Goal: Task Accomplishment & Management: Manage account settings

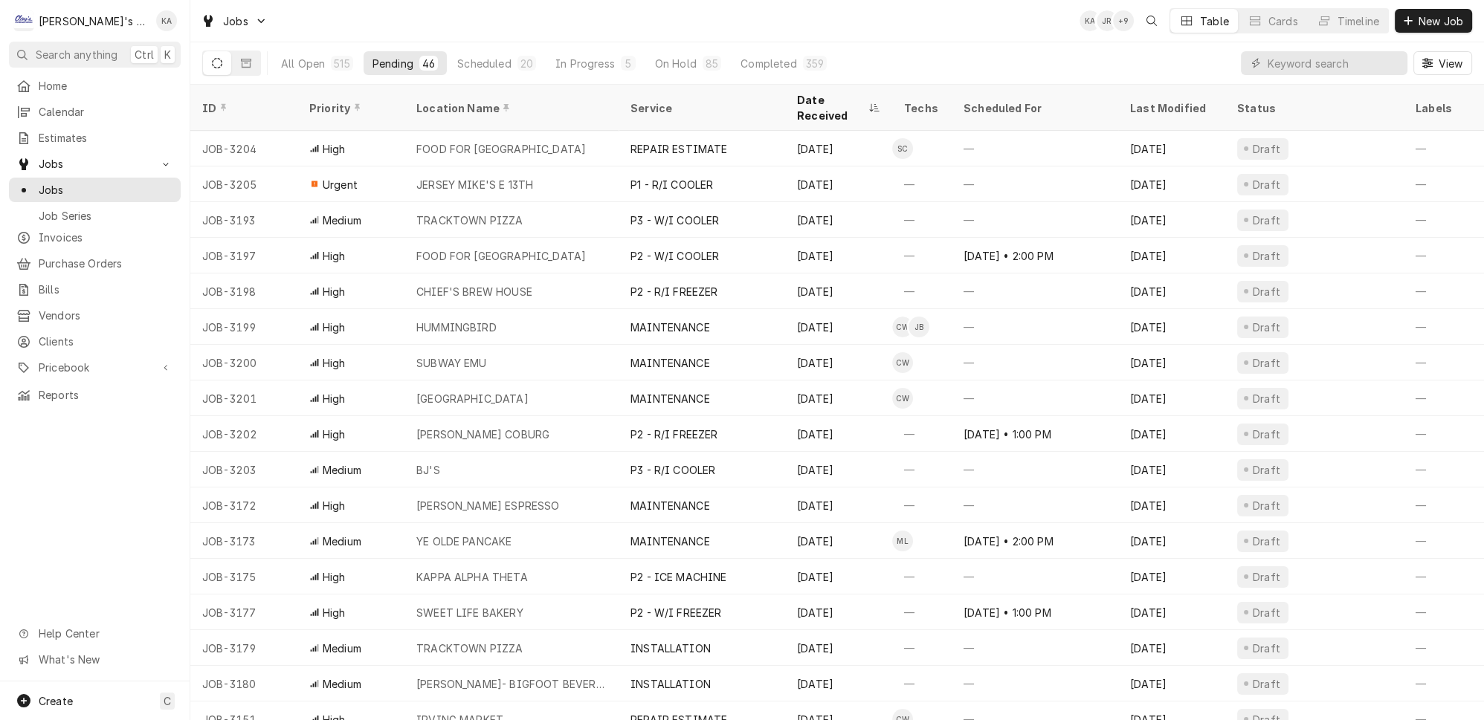
click at [550, 22] on div "Jobs KA JR + 9 Table Cards Timeline New Job" at bounding box center [837, 21] width 1294 height 42
click at [547, 68] on button "In Progress 5" at bounding box center [596, 63] width 98 height 24
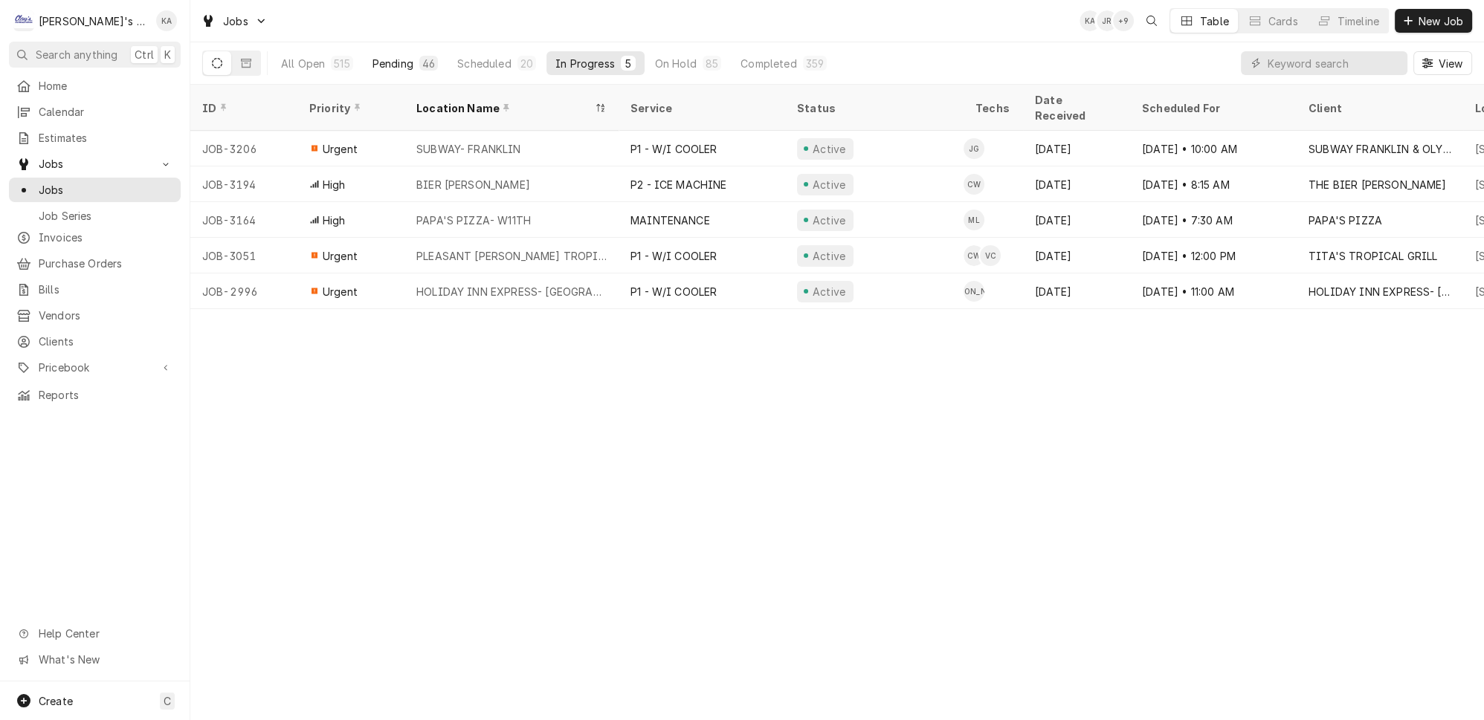
click at [373, 57] on div "Pending" at bounding box center [393, 64] width 41 height 16
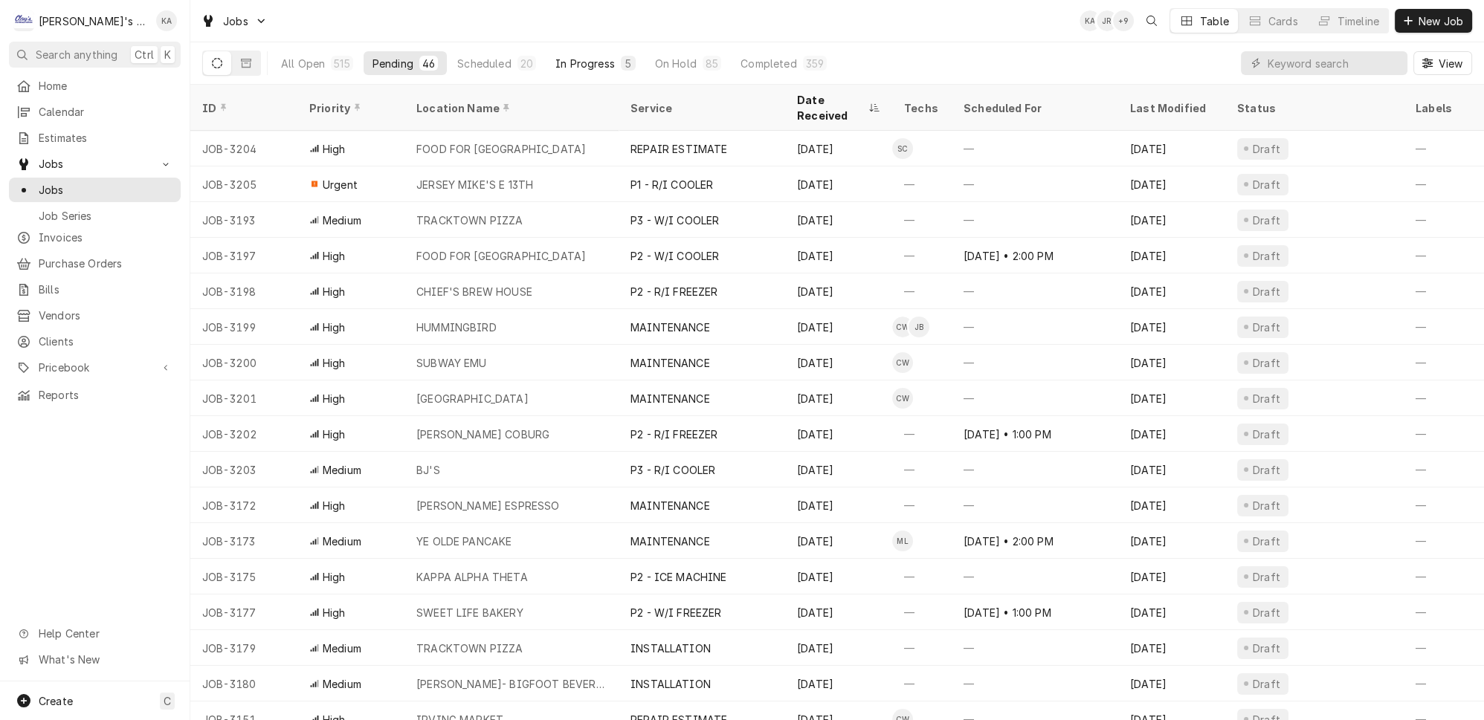
click at [555, 64] on div "In Progress" at bounding box center [584, 64] width 59 height 16
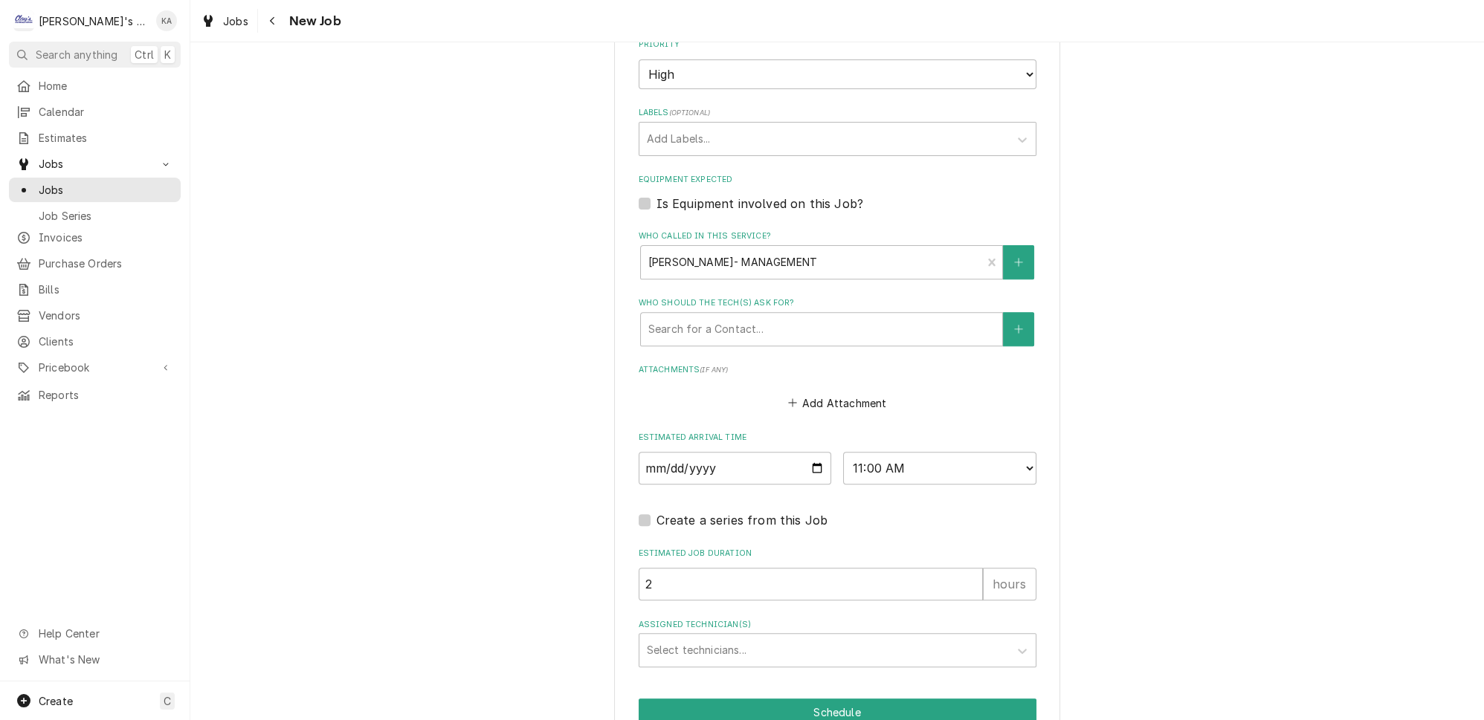
scroll to position [1042, 0]
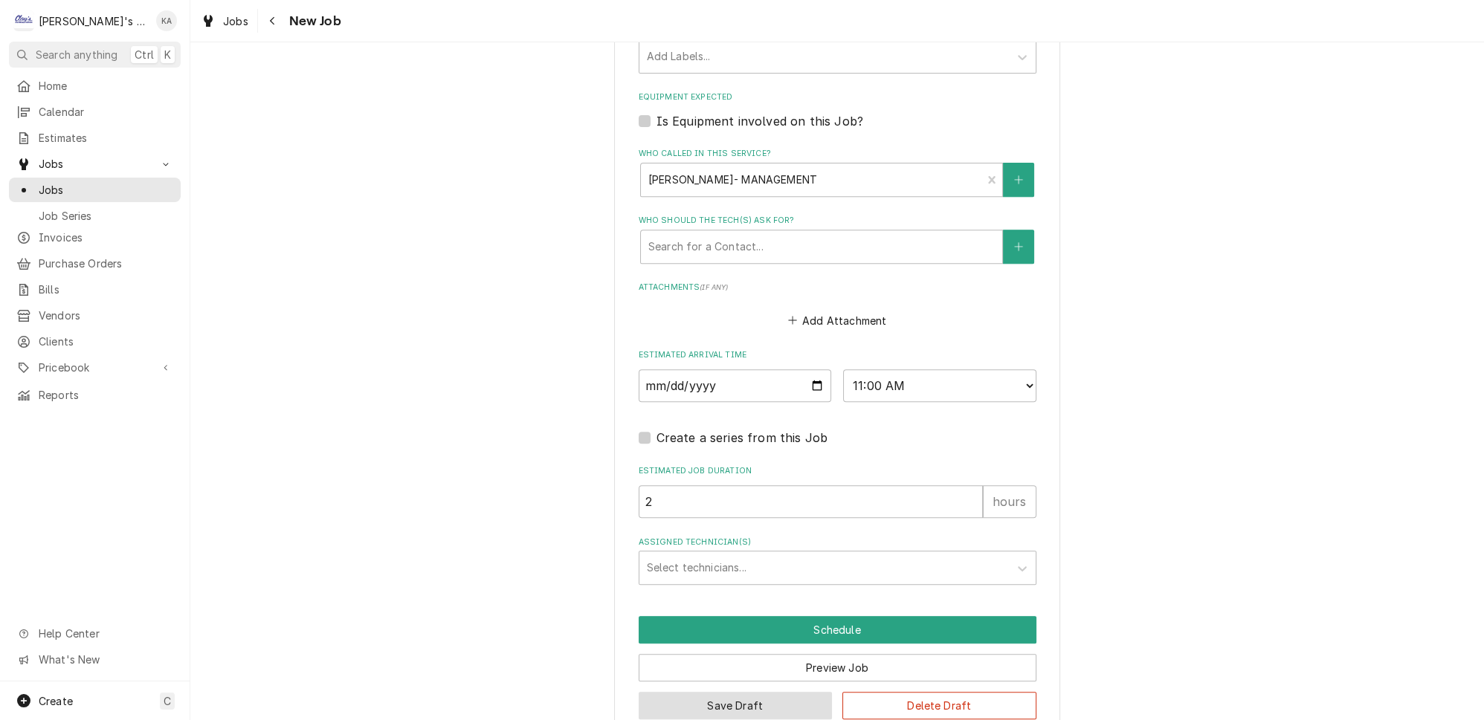
click at [775, 692] on button "Save Draft" at bounding box center [736, 706] width 194 height 28
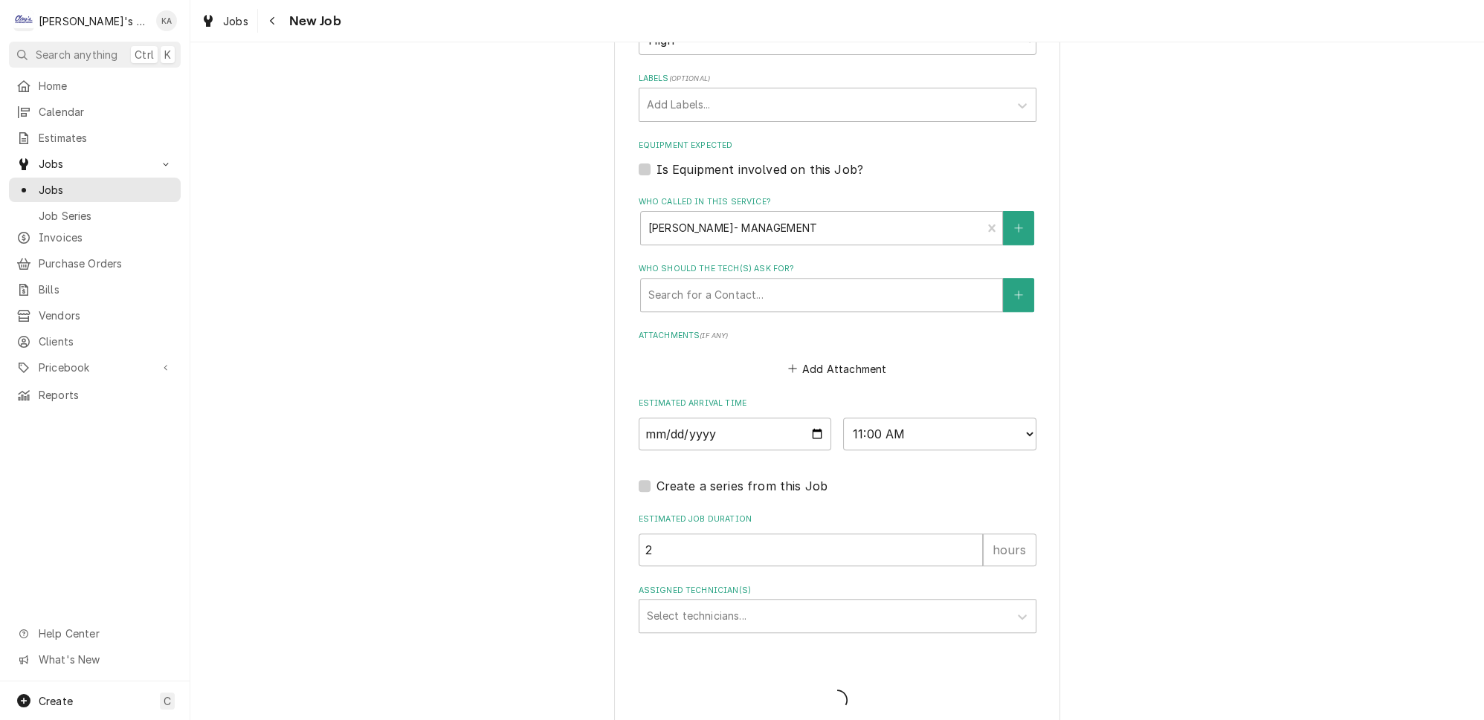
type textarea "x"
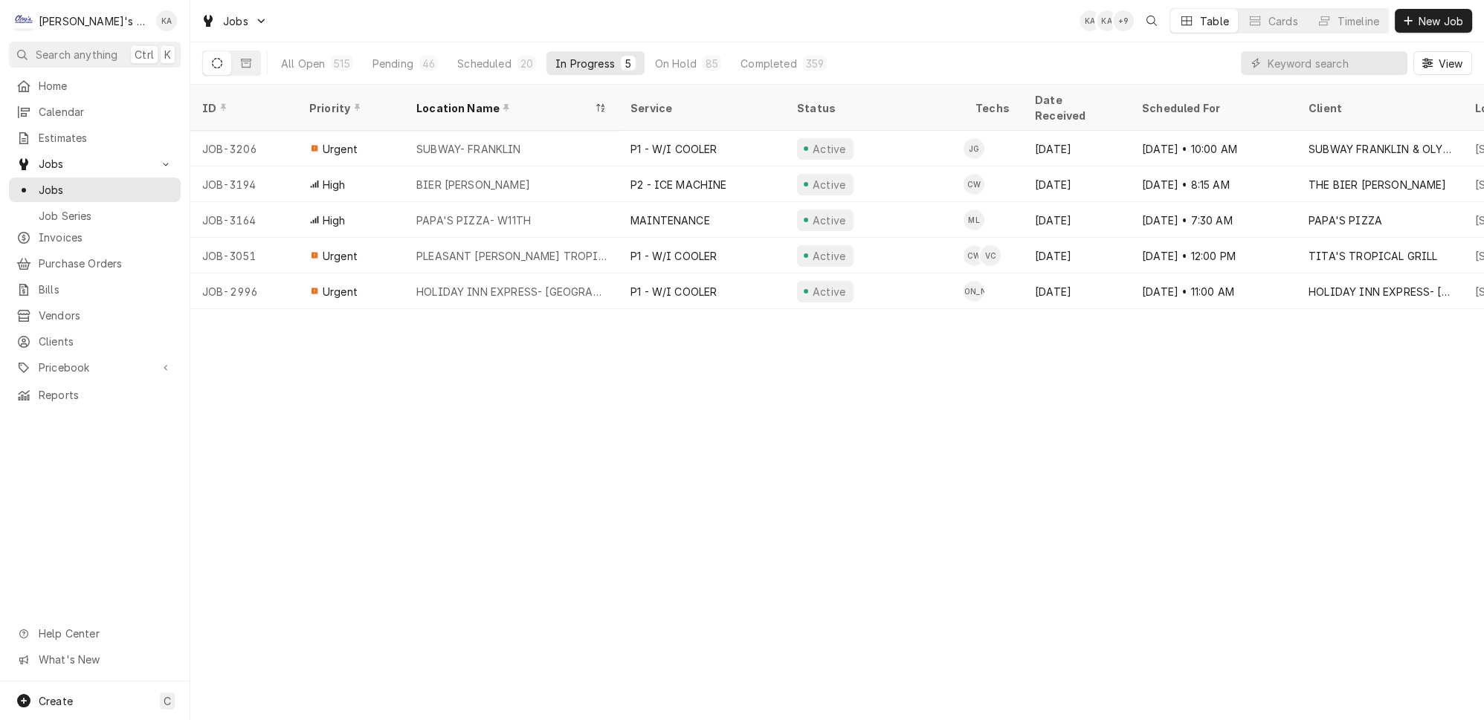
drag, startPoint x: 0, startPoint y: 0, endPoint x: 578, endPoint y: 19, distance: 578.0
click at [578, 19] on div "Jobs KA KA + 9 Table Cards Timeline New Job" at bounding box center [837, 21] width 1294 height 42
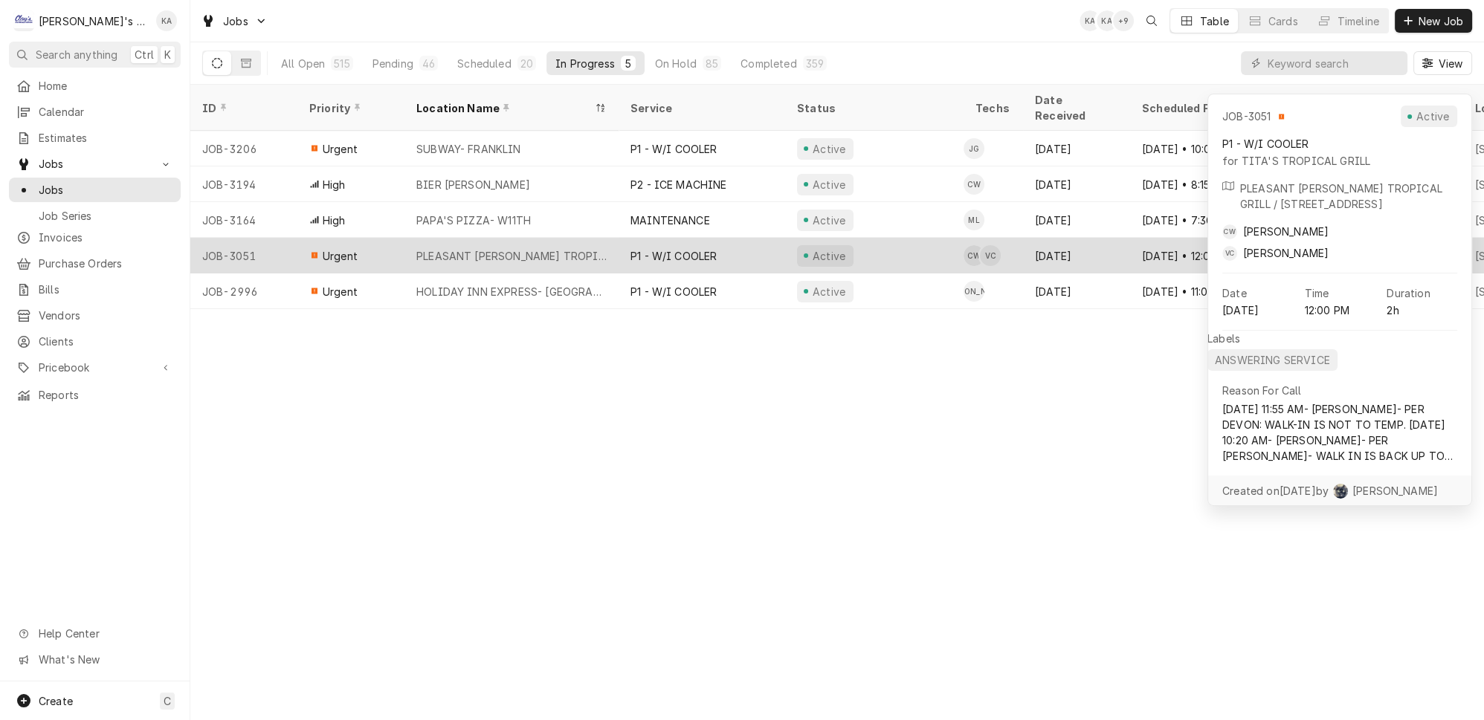
click at [906, 238] on div "Active" at bounding box center [874, 256] width 178 height 36
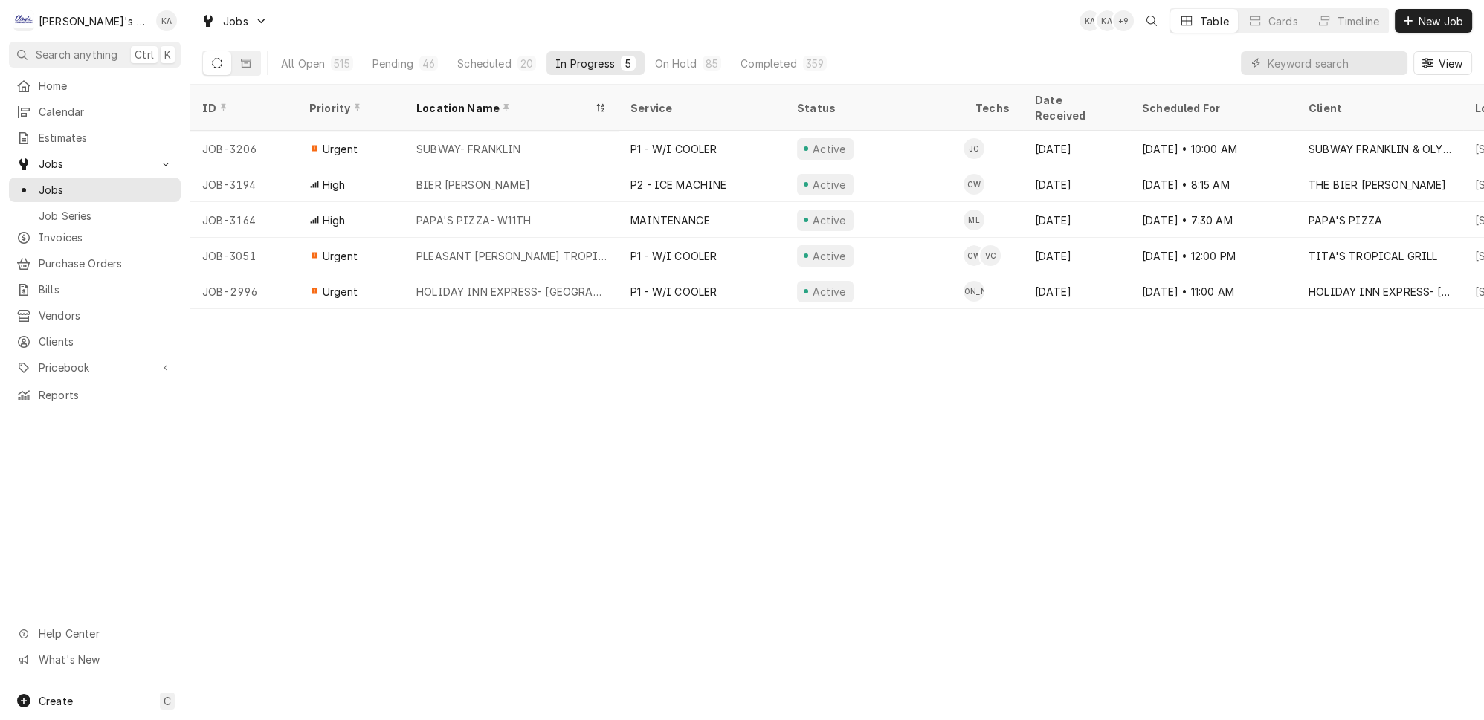
click at [677, 30] on div "Jobs KA KA + 9 Table Cards Timeline New Job" at bounding box center [837, 21] width 1294 height 42
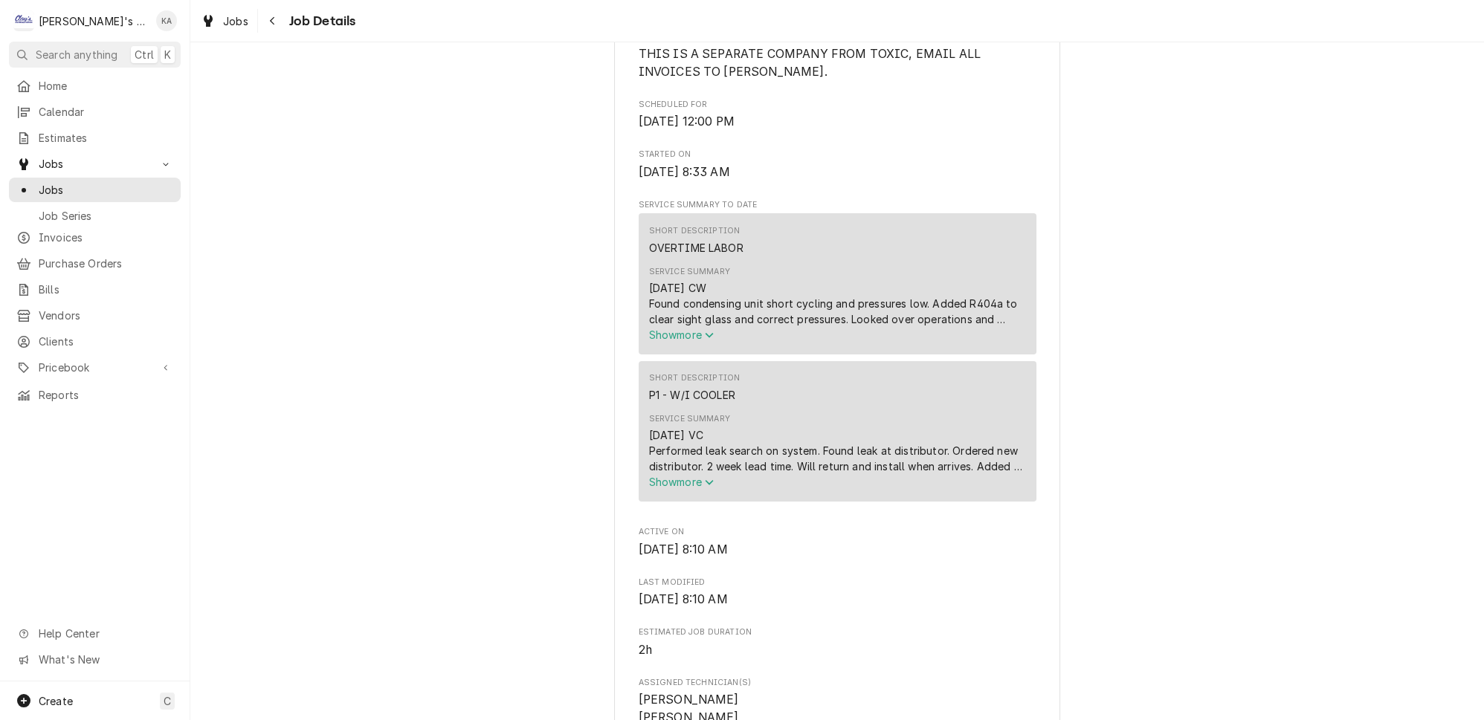
scroll to position [541, 0]
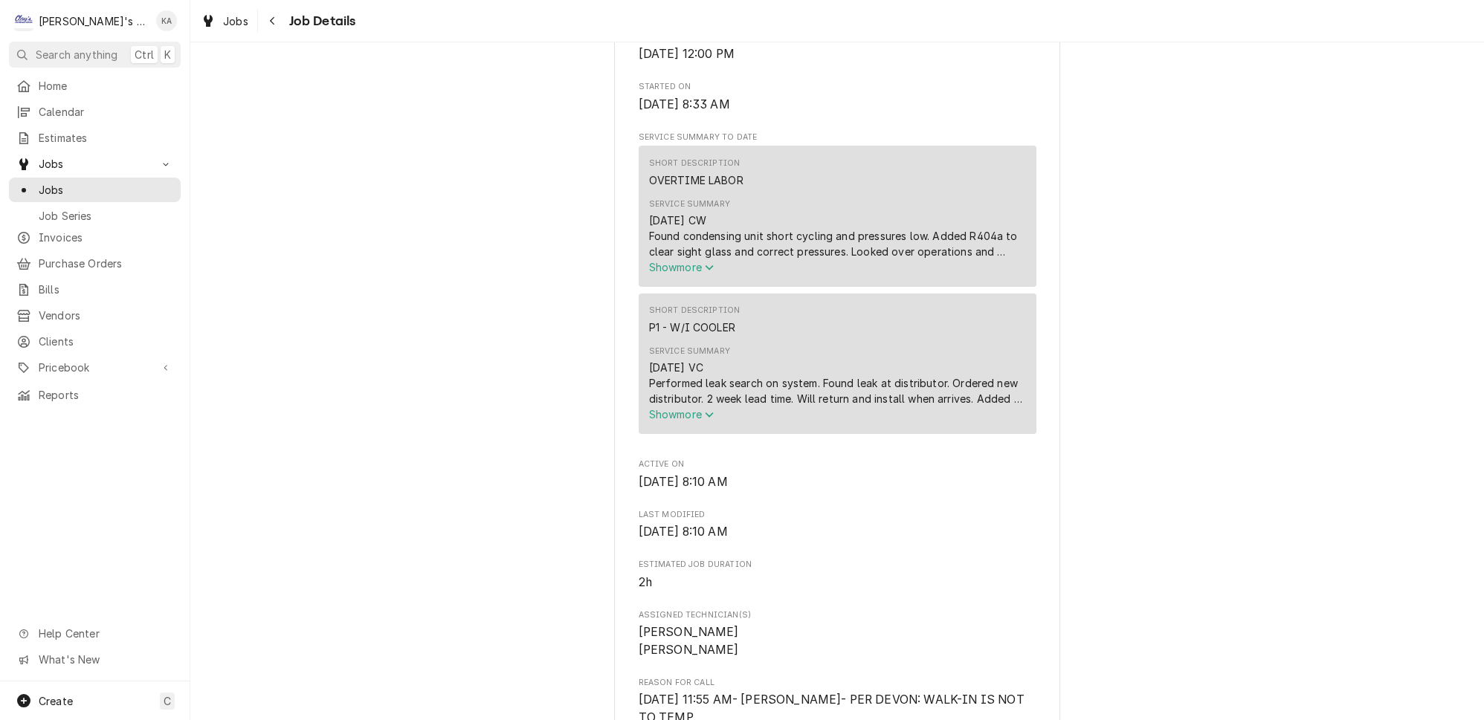
click at [703, 274] on span "Show more" at bounding box center [681, 267] width 65 height 13
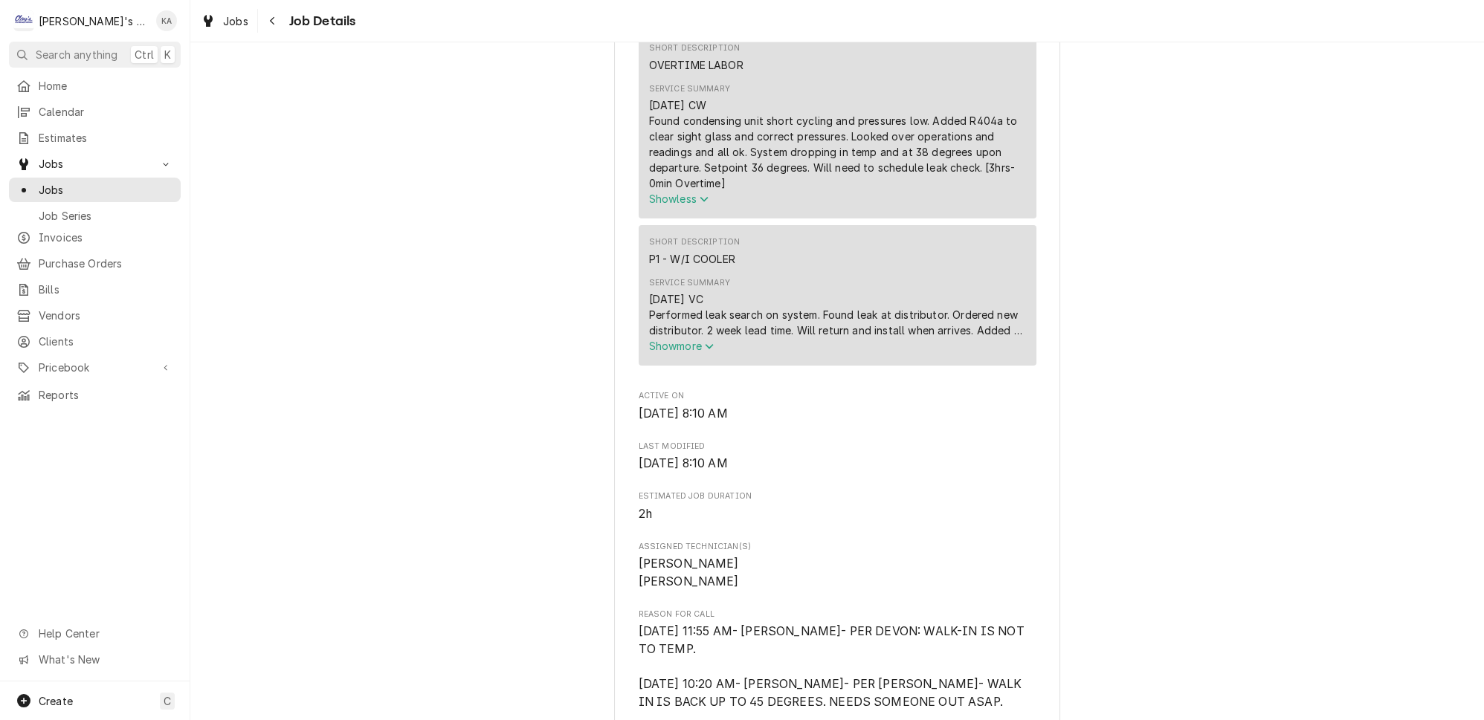
scroll to position [676, 0]
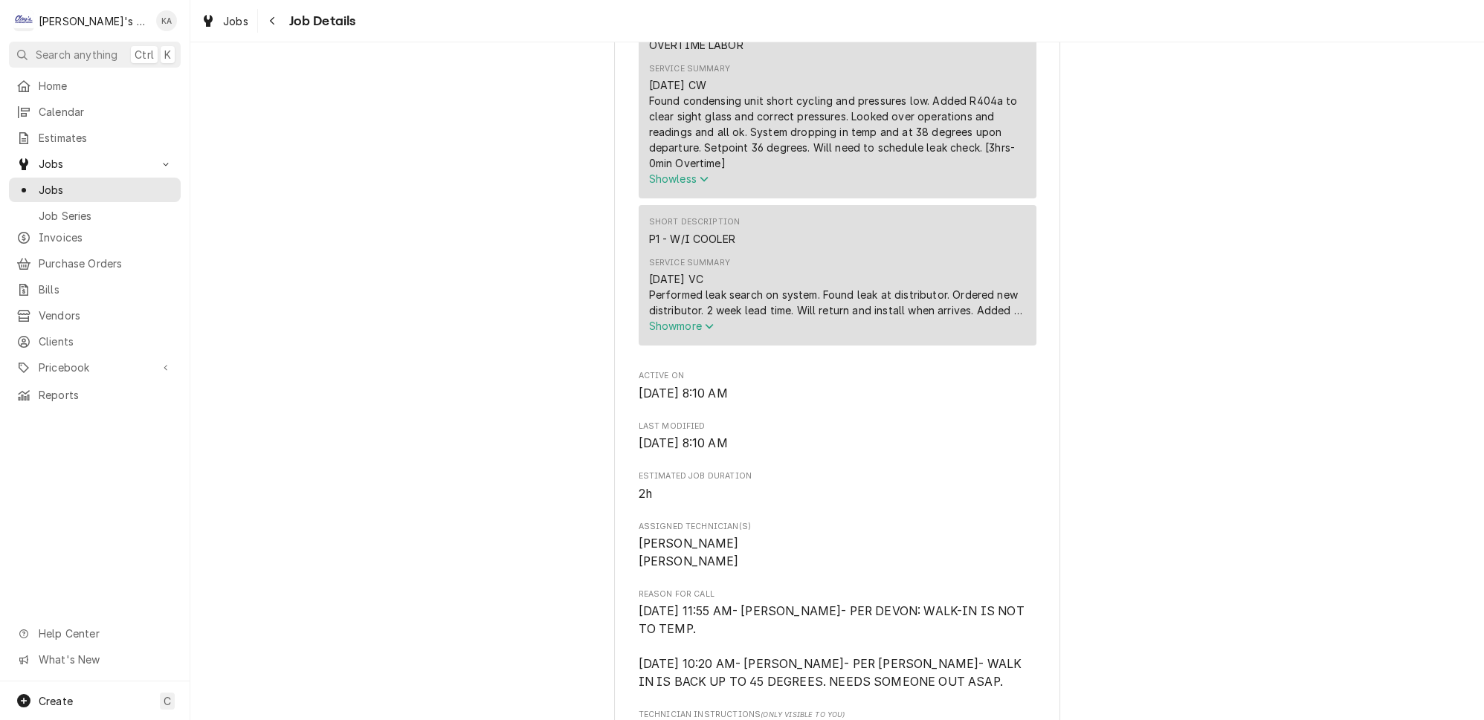
click at [689, 323] on span "Show more" at bounding box center [681, 326] width 65 height 13
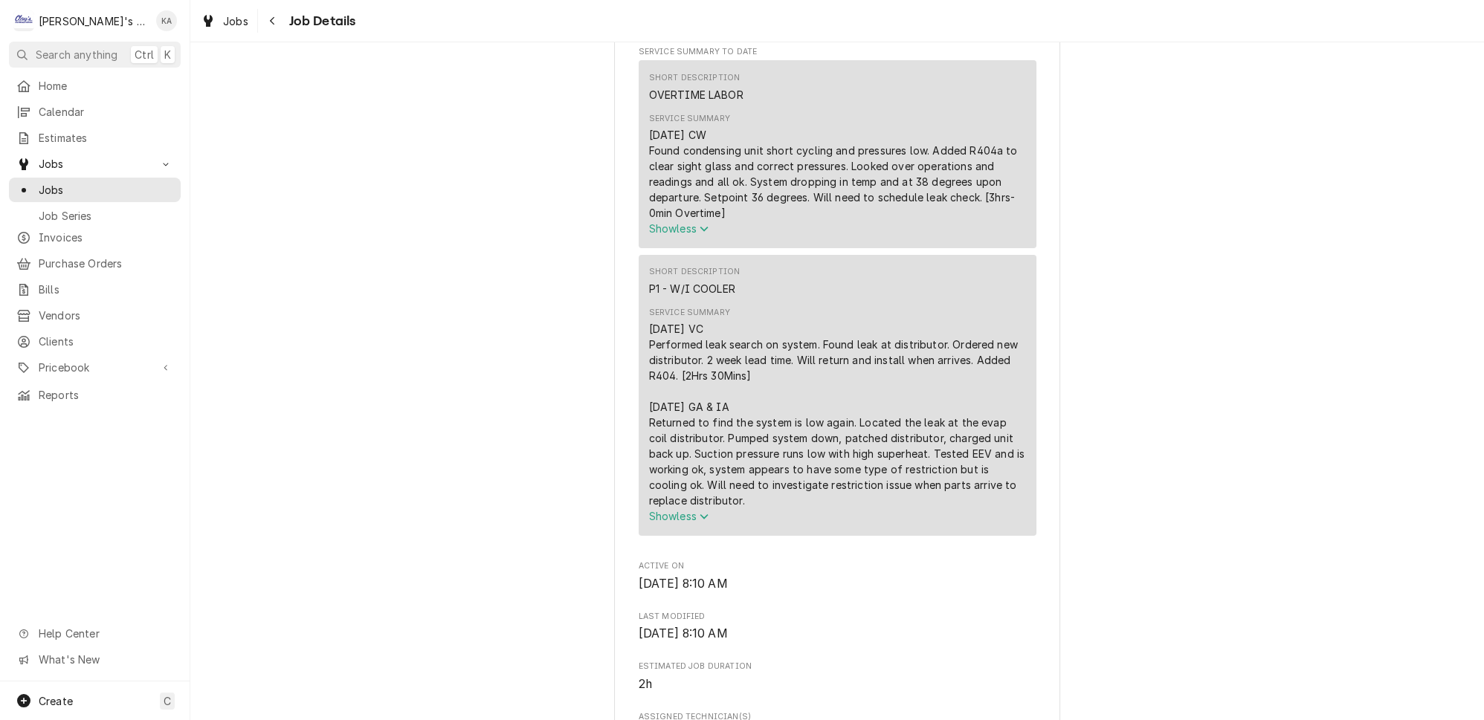
scroll to position [608, 0]
